Goal: Find specific page/section: Find specific page/section

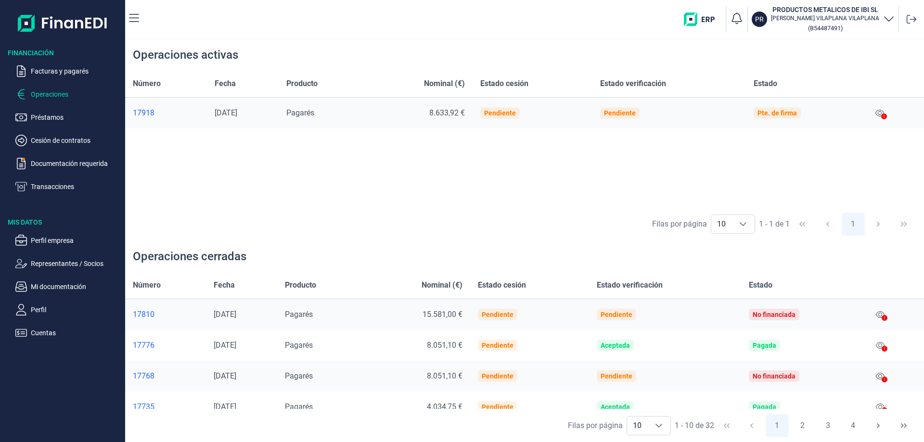
click at [141, 113] on div "17918" at bounding box center [166, 113] width 66 height 10
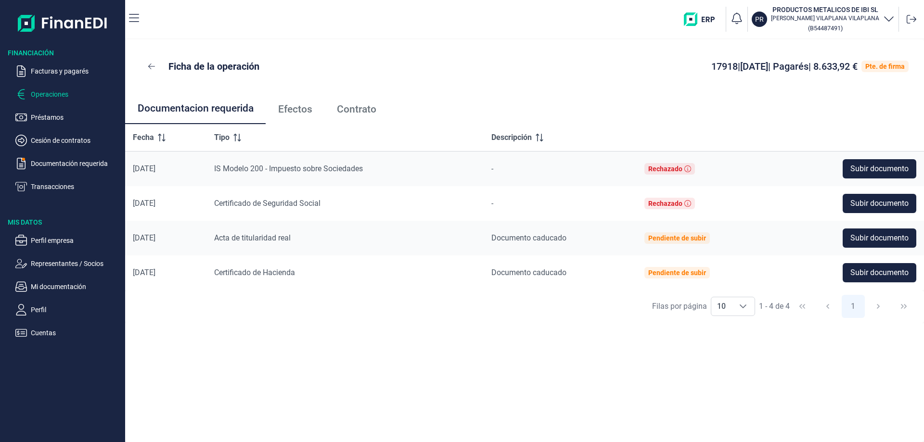
click at [52, 94] on p "Operaciones" at bounding box center [76, 95] width 90 height 12
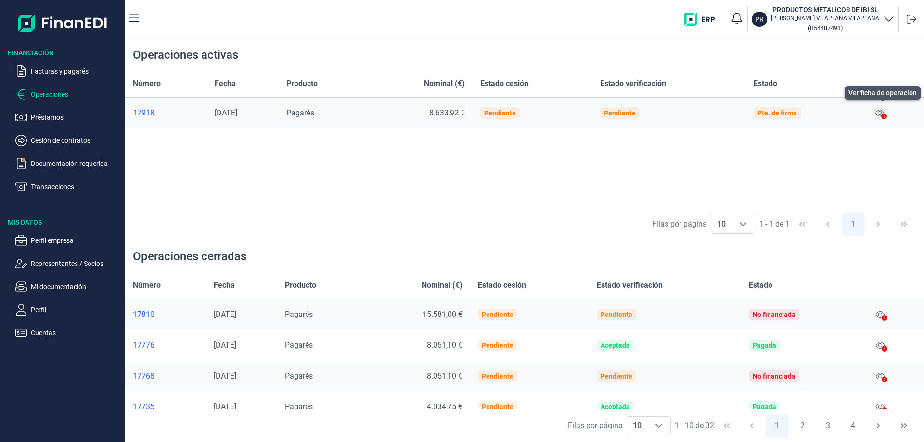
click at [883, 113] on icon at bounding box center [880, 113] width 9 height 8
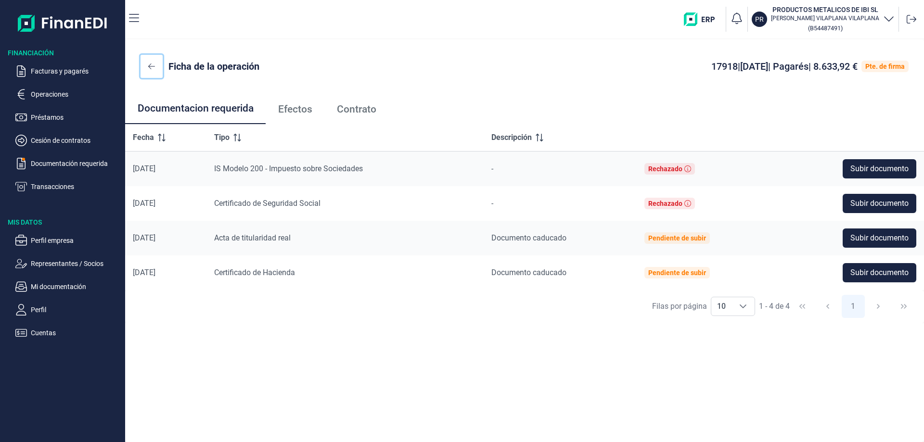
click at [149, 65] on icon at bounding box center [151, 67] width 7 height 8
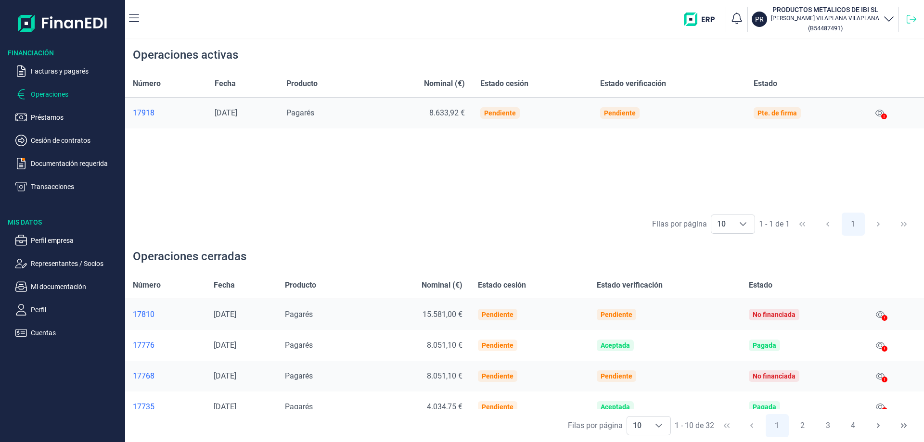
click at [910, 17] on icon at bounding box center [912, 19] width 10 height 10
